Goal: Task Accomplishment & Management: Manage account settings

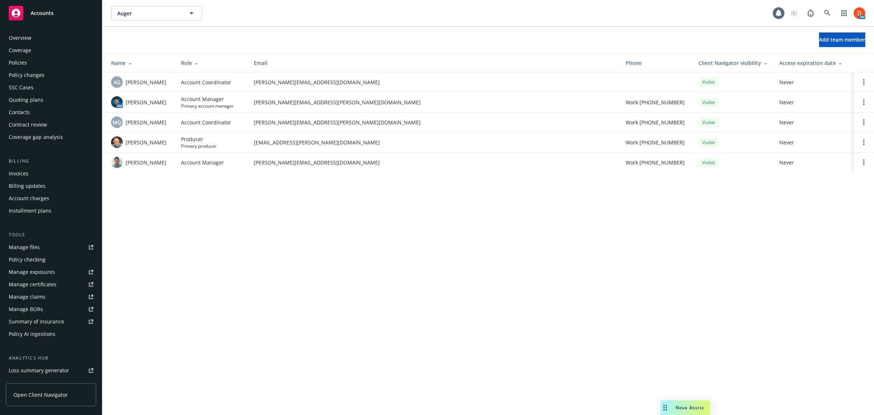
scroll to position [85, 0]
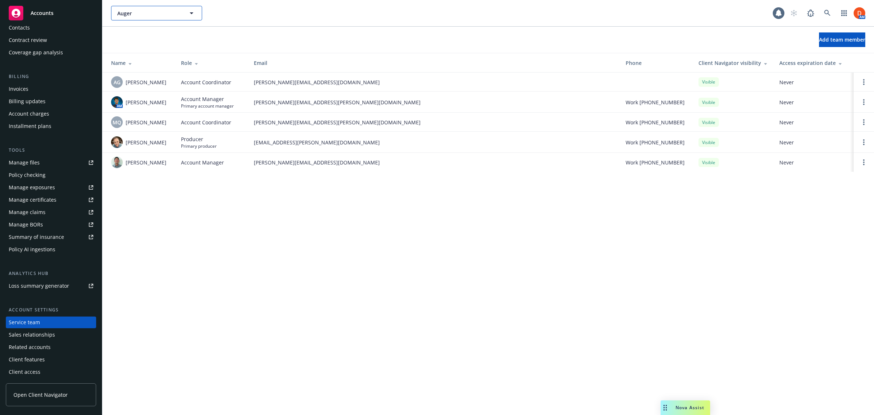
click at [190, 12] on icon "button" at bounding box center [191, 13] width 9 height 9
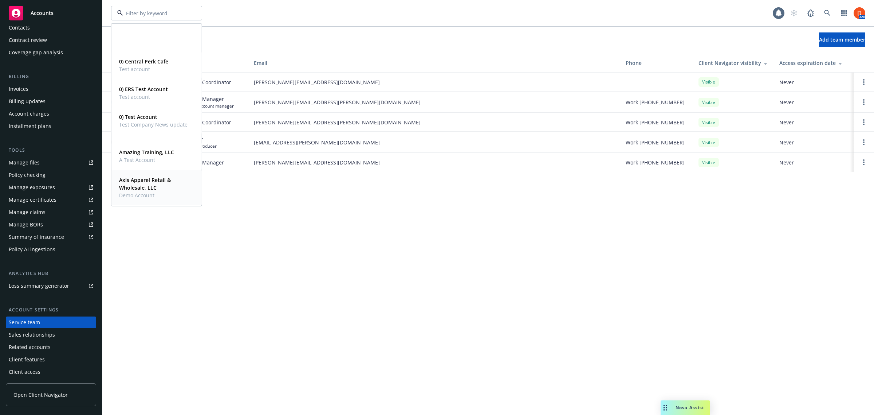
scroll to position [137, 0]
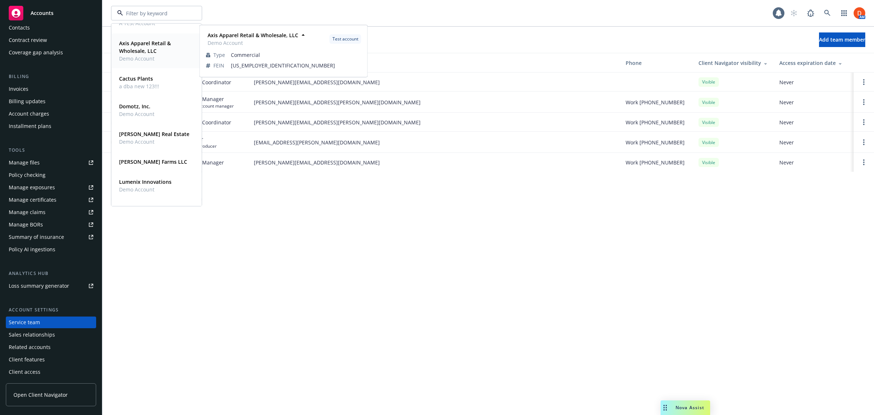
click at [154, 41] on strong "Axis Apparel Retail & Wholesale, LLC" at bounding box center [145, 47] width 52 height 15
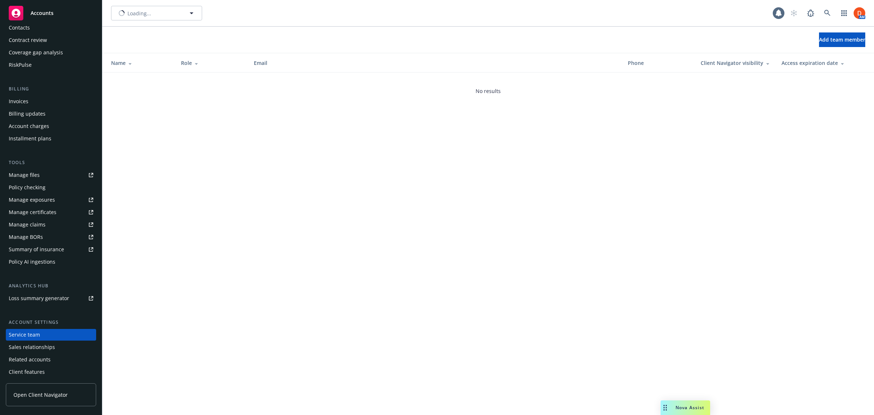
scroll to position [97, 0]
